Goal: Contribute content: Contribute content

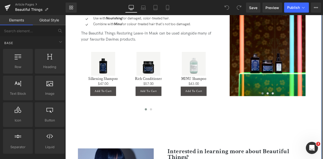
scroll to position [855, 0]
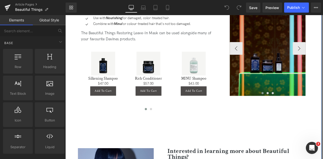
click at [311, 40] on img at bounding box center [305, 55] width 90 height 113
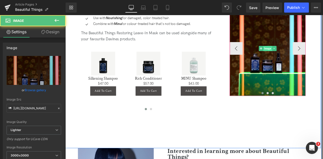
click at [304, 54] on span "Image" at bounding box center [305, 55] width 10 height 6
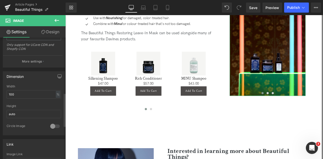
scroll to position [206, 0]
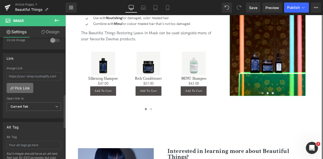
click at [22, 86] on link "Pick Link" at bounding box center [20, 88] width 27 height 10
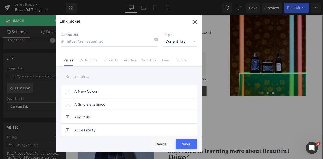
click at [173, 40] on span "Current Tab" at bounding box center [180, 42] width 34 height 10
click at [171, 58] on li "New Tab" at bounding box center [179, 59] width 39 height 9
click at [110, 60] on link "Products" at bounding box center [110, 62] width 14 height 8
click at [78, 79] on input "text" at bounding box center [129, 76] width 136 height 11
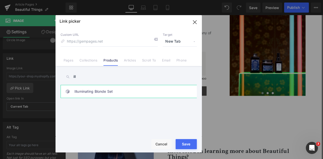
type input "ill"
click at [109, 94] on link "Illuminating Blonde Set" at bounding box center [129, 91] width 111 height 13
click at [190, 146] on button "Save" at bounding box center [186, 144] width 21 height 10
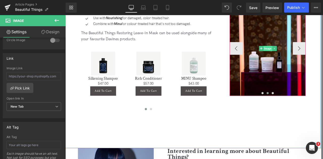
click at [303, 54] on span "Image" at bounding box center [305, 55] width 10 height 6
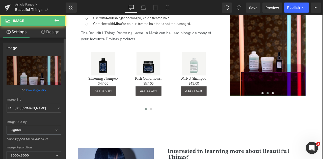
scroll to position [171, 0]
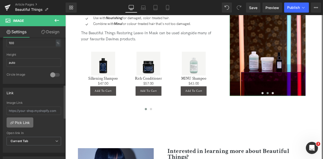
click at [28, 123] on link "Pick Link" at bounding box center [20, 123] width 27 height 10
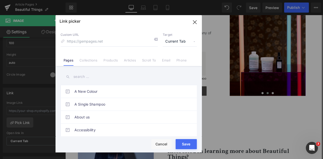
click at [180, 38] on span "Current Tab" at bounding box center [180, 42] width 34 height 10
click at [167, 58] on li "New Tab" at bounding box center [179, 59] width 39 height 9
click at [110, 61] on link "Products" at bounding box center [110, 62] width 14 height 8
click at [87, 76] on input "text" at bounding box center [129, 76] width 136 height 11
paste input "colour pro"
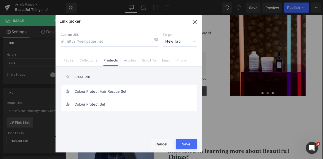
type input "colour pro"
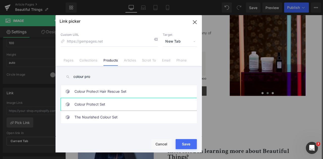
click at [139, 108] on link "Colour Protect Set" at bounding box center [129, 104] width 111 height 13
click at [183, 144] on button "Save" at bounding box center [186, 144] width 21 height 10
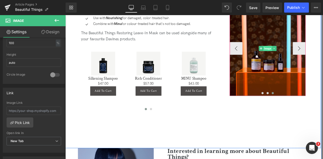
click at [304, 56] on span "Image" at bounding box center [305, 55] width 10 height 6
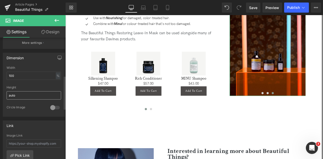
scroll to position [213, 0]
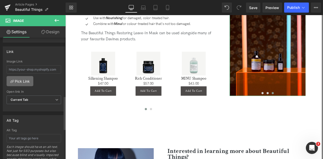
click at [21, 77] on link "Pick Link" at bounding box center [20, 81] width 27 height 10
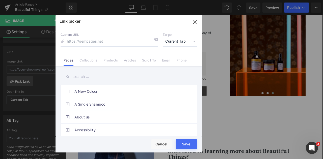
click at [174, 43] on span "Current Tab" at bounding box center [180, 42] width 34 height 10
click at [174, 61] on li "New Tab" at bounding box center [179, 59] width 39 height 9
click at [111, 59] on link "Products" at bounding box center [110, 62] width 14 height 8
click at [79, 78] on input "text" at bounding box center [129, 76] width 136 height 11
paste input "colour pro"
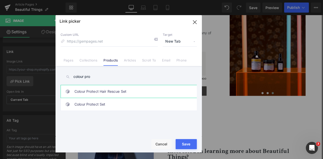
type input "colour pro"
click at [119, 95] on link "Colour Protect Hair Rescue Set" at bounding box center [129, 91] width 111 height 13
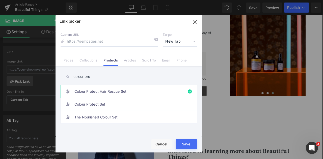
click at [183, 144] on button "Save" at bounding box center [186, 144] width 21 height 10
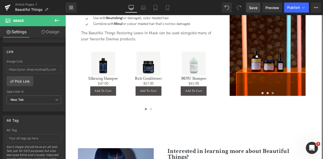
click at [256, 8] on span "Save" at bounding box center [253, 7] width 8 height 5
click at [302, 6] on icon at bounding box center [303, 7] width 5 height 5
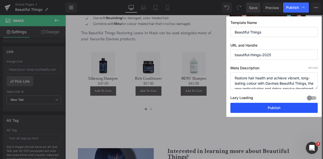
click at [257, 107] on button "Publish" at bounding box center [273, 108] width 87 height 10
